Goal: Information Seeking & Learning: Learn about a topic

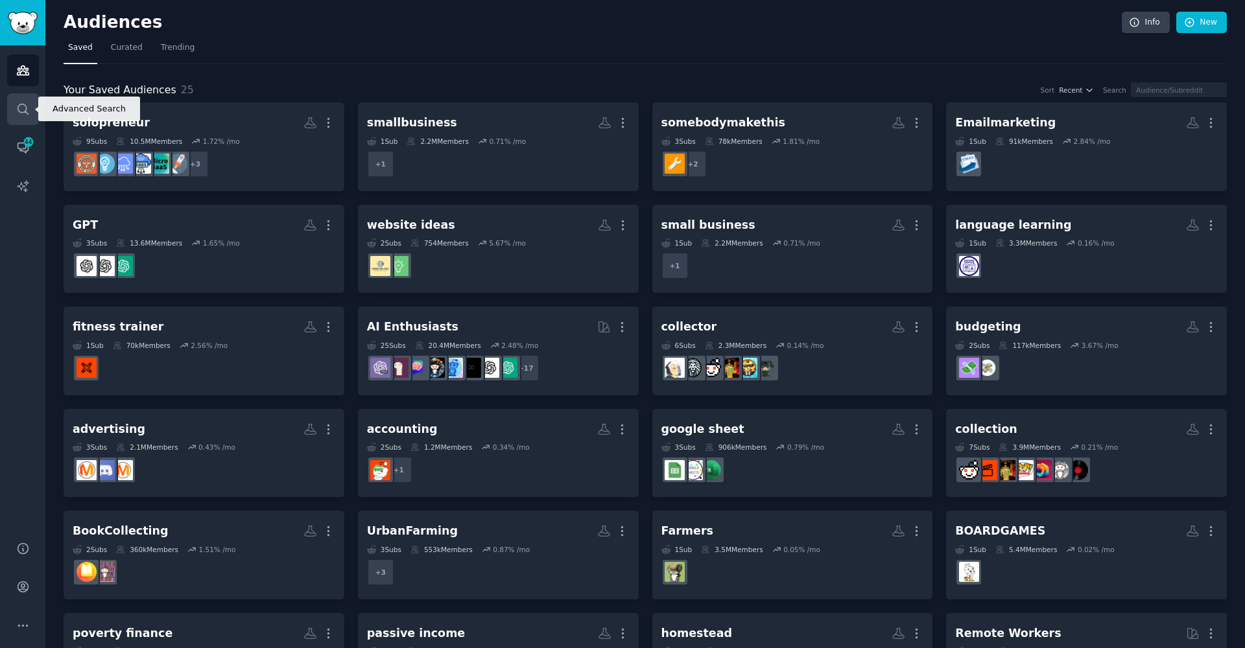
click at [23, 110] on icon "Sidebar" at bounding box center [23, 109] width 14 height 14
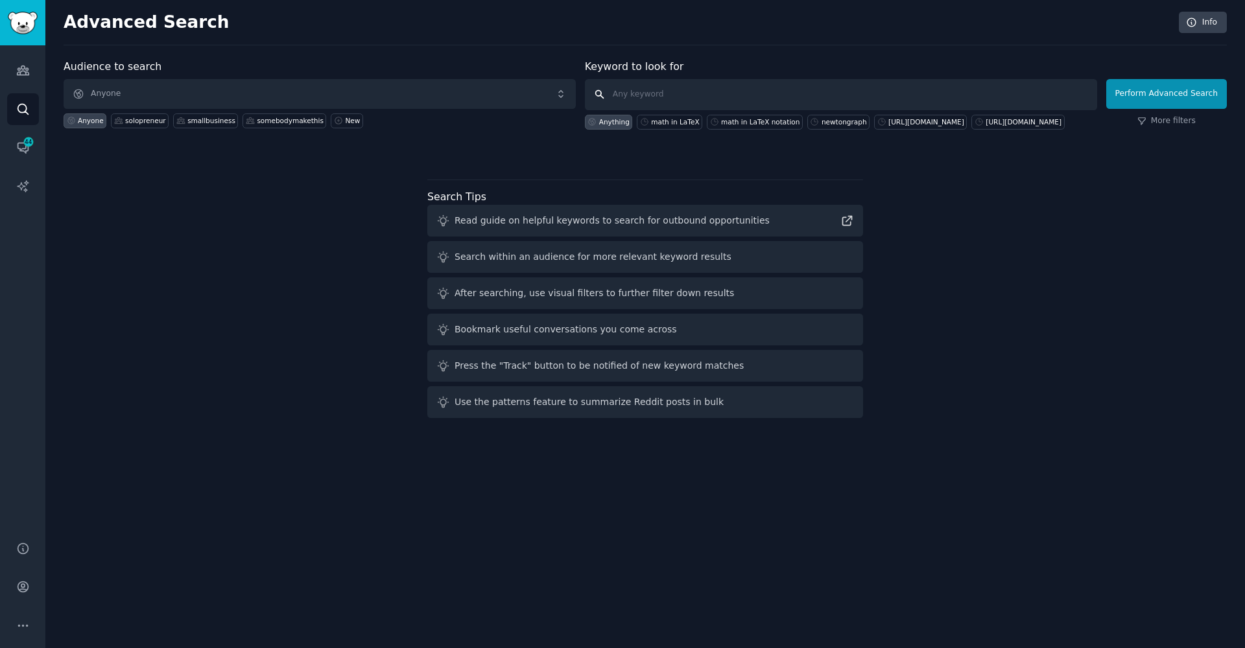
click at [626, 94] on input "text" at bounding box center [841, 94] width 512 height 31
paste input "Срочно продаю квартиру жк жеты казына Очередь 1 Этаж 5 из 9 Площадь 48, 4 м2 2 …"
type input "Срочно продаю квартиру жк жеты казына Очередь 1 Этаж 5 из 9 Площадь 48, 4 м2 2 …"
click at [1168, 93] on button "Perform Advanced Search" at bounding box center [1166, 94] width 121 height 30
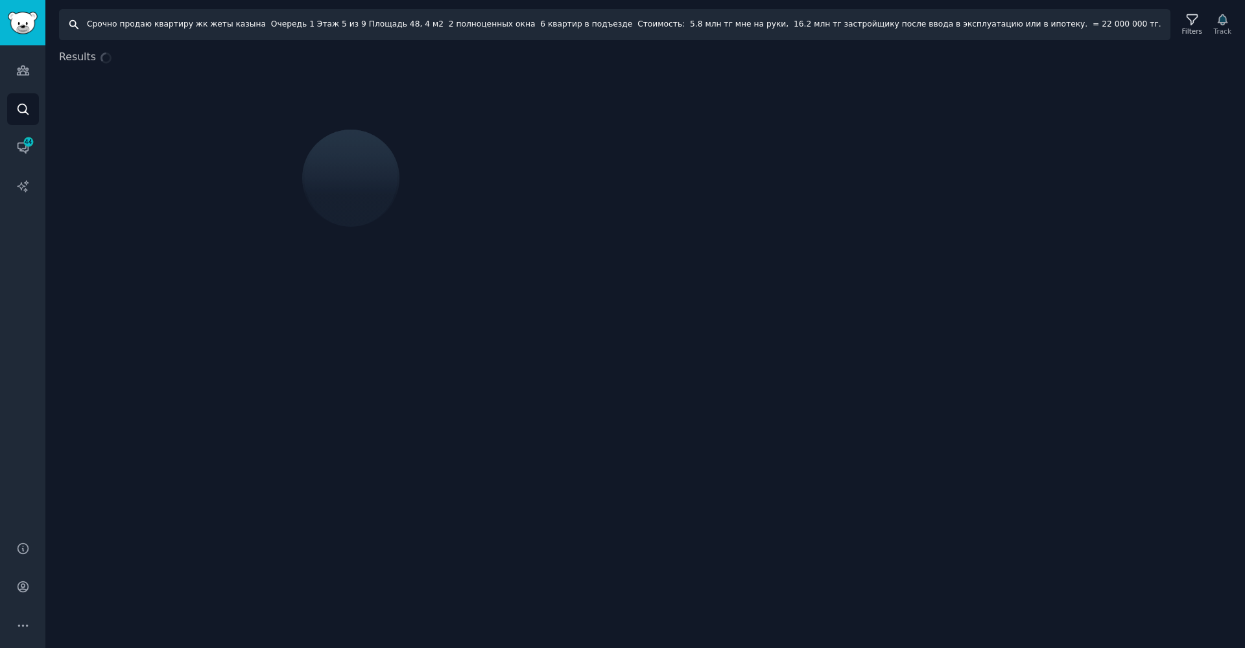
click at [711, 33] on input "Срочно продаю квартиру жк жеты казына Очередь 1 Этаж 5 из 9 Площадь 48, 4 м2 2 …" at bounding box center [614, 24] width 1111 height 31
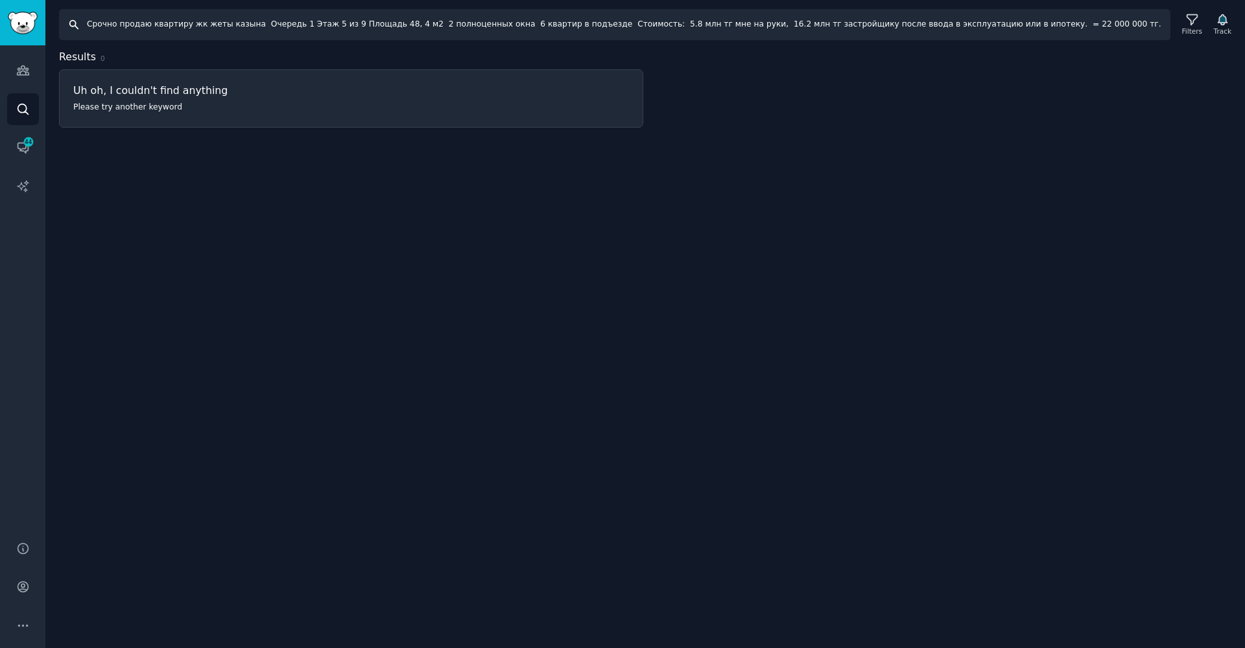
click at [711, 33] on input "Срочно продаю квартиру жк жеты казына Очередь 1 Этаж 5 из 9 Площадь 48, 4 м2 2 …" at bounding box center [614, 24] width 1111 height 31
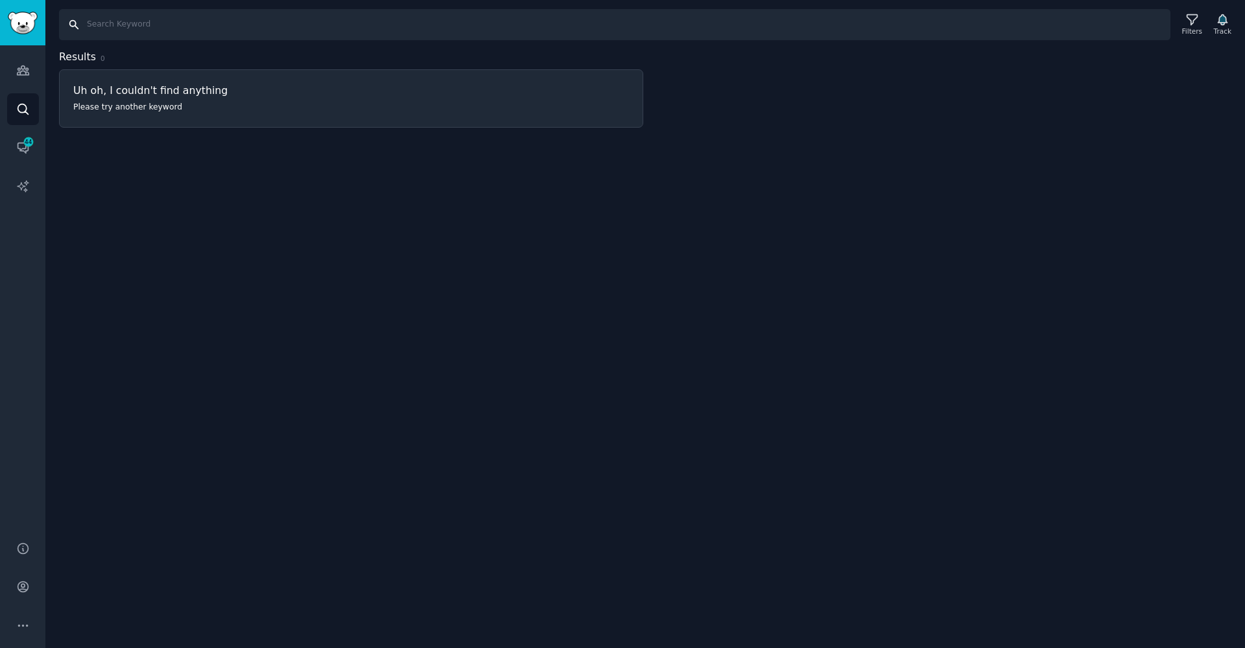
paste input "In SaaS, customers rarely tell you why they leave."
type input "In SaaS, customers rarely tell you why they leave."
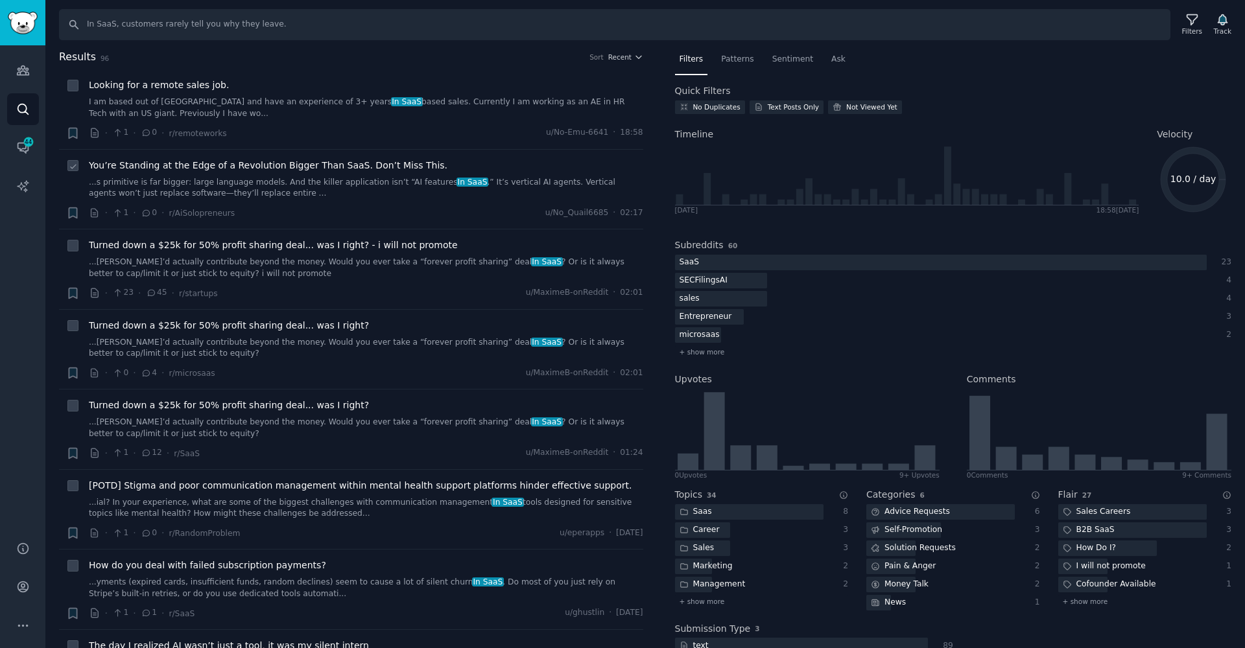
click at [271, 206] on div "· 1 · 0 · r/AiSolopreneurs u/No_Quail6685 · 02:17" at bounding box center [366, 213] width 554 height 14
click at [618, 57] on span "Recent" at bounding box center [619, 57] width 23 height 9
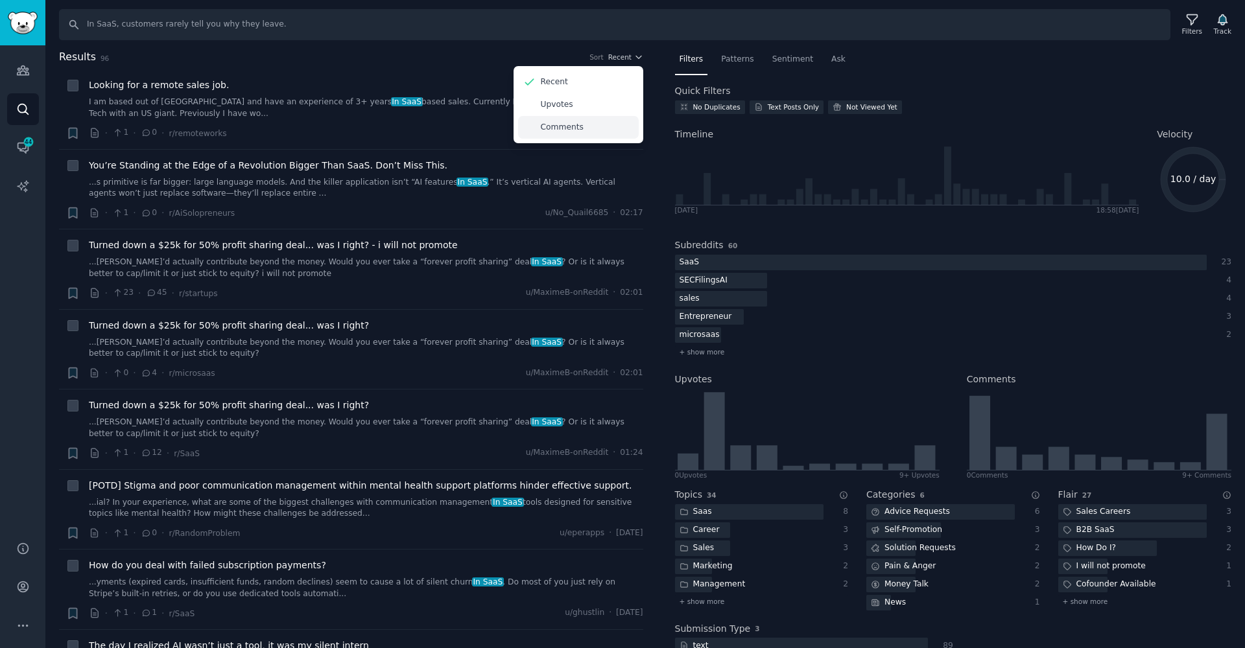
click at [565, 130] on p "Comments" at bounding box center [562, 128] width 43 height 12
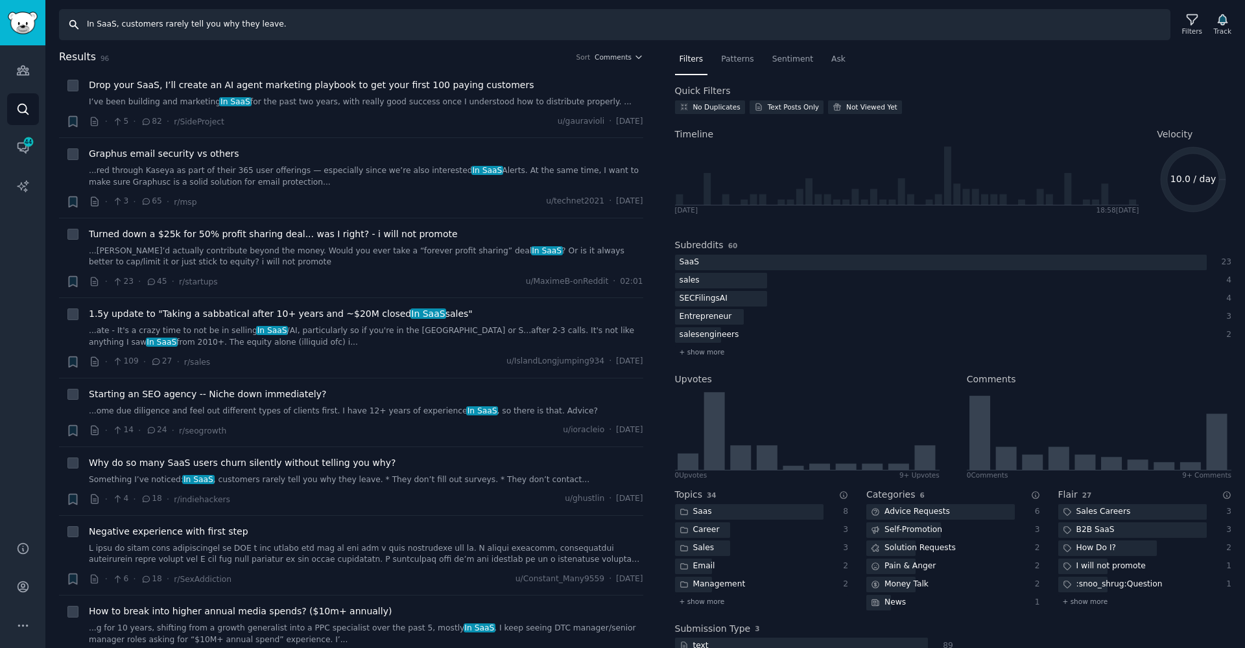
click at [115, 27] on input "In SaaS, customers rarely tell you why they leave." at bounding box center [614, 24] width 1111 height 31
drag, startPoint x: 338, startPoint y: 21, endPoint x: 171, endPoint y: 27, distance: 167.4
click at [171, 27] on input "In SaaS, customers rarely tell you why they leave." at bounding box center [614, 24] width 1111 height 31
click at [311, 466] on span "Why do so many SaaS users churn silently without telling you why?" at bounding box center [242, 463] width 307 height 14
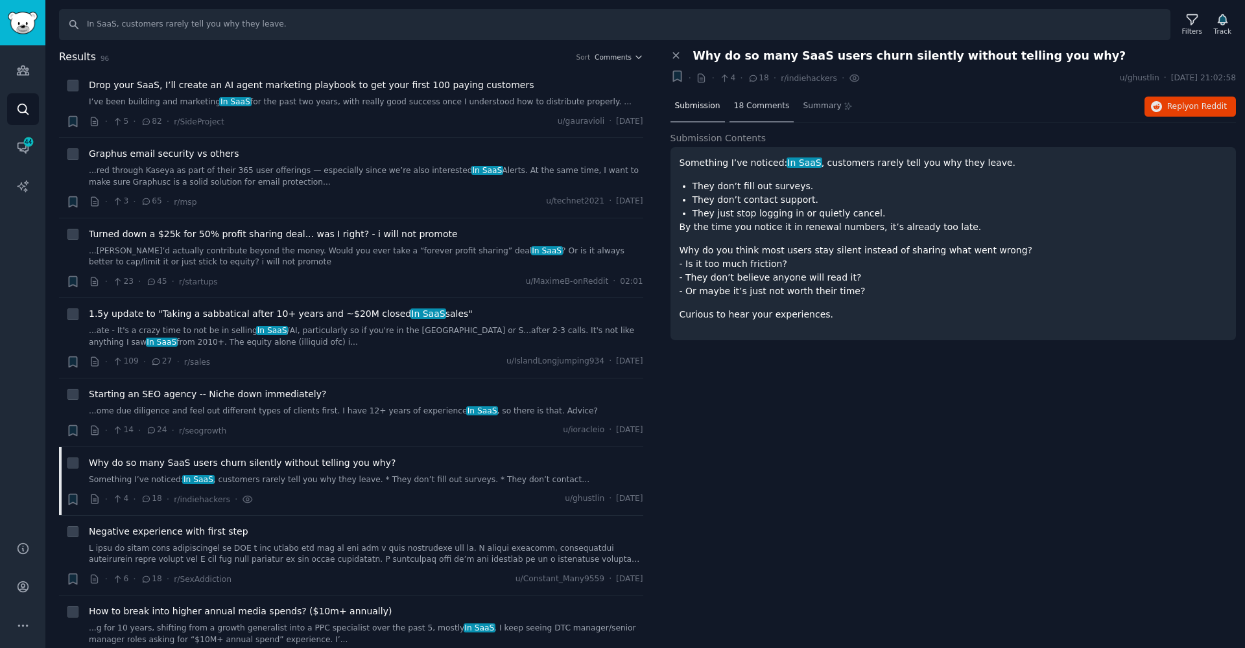
click at [746, 107] on span "18 Comments" at bounding box center [762, 106] width 56 height 12
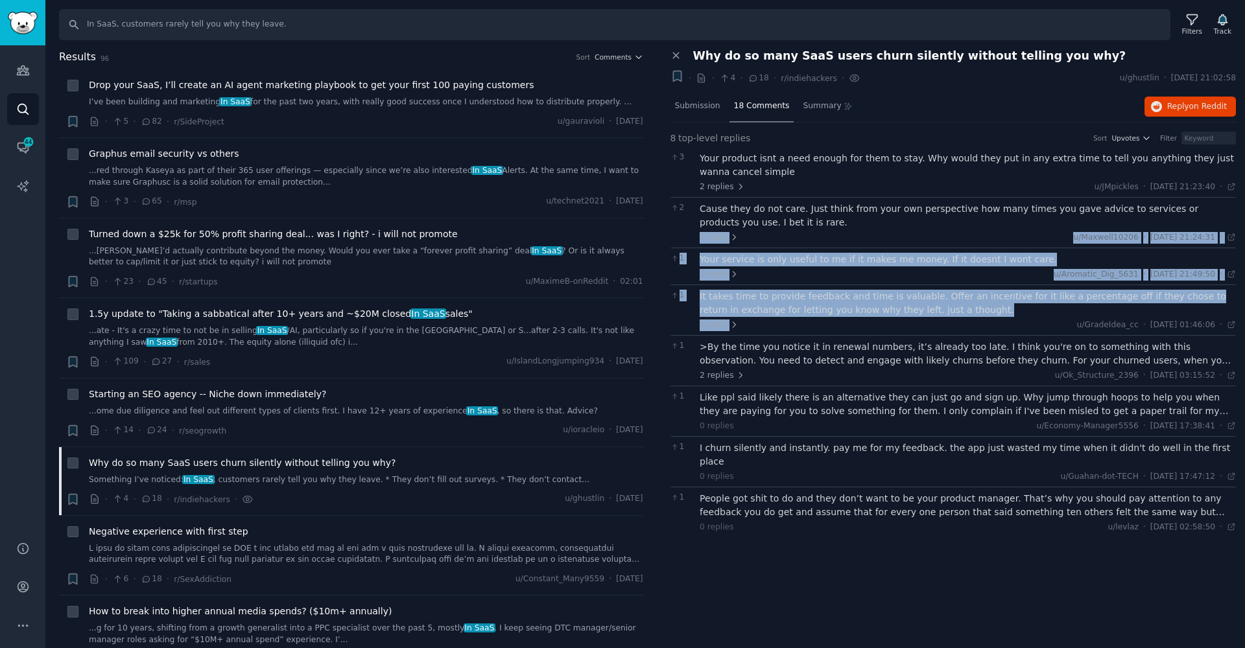
drag, startPoint x: 821, startPoint y: 222, endPoint x: 873, endPoint y: 319, distance: 110.2
click at [873, 318] on div "3 Your product isnt a need enough for them to stay. Why would they put in any e…" at bounding box center [953, 342] width 566 height 390
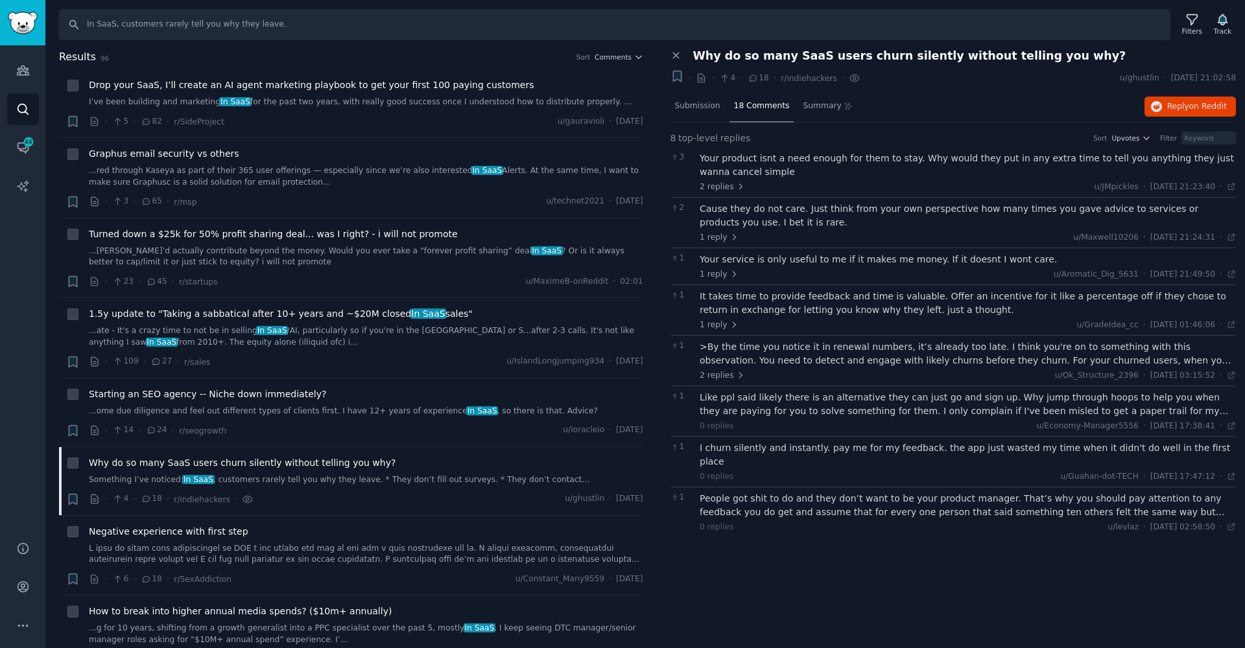
click at [998, 560] on div "Close panel Why do so many SaaS users churn silently without telling you why? +…" at bounding box center [953, 349] width 584 height 600
click at [1183, 105] on span "Reply on Reddit" at bounding box center [1197, 107] width 60 height 12
